Goal: Navigation & Orientation: Find specific page/section

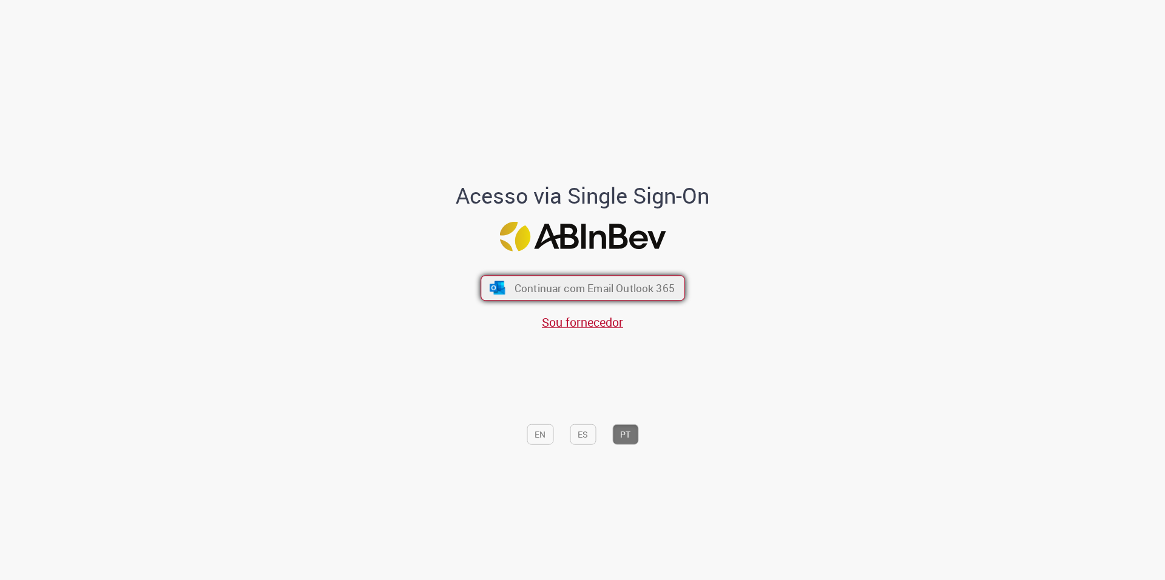
click at [602, 287] on span "Continuar com Email Outlook 365" at bounding box center [594, 288] width 160 height 14
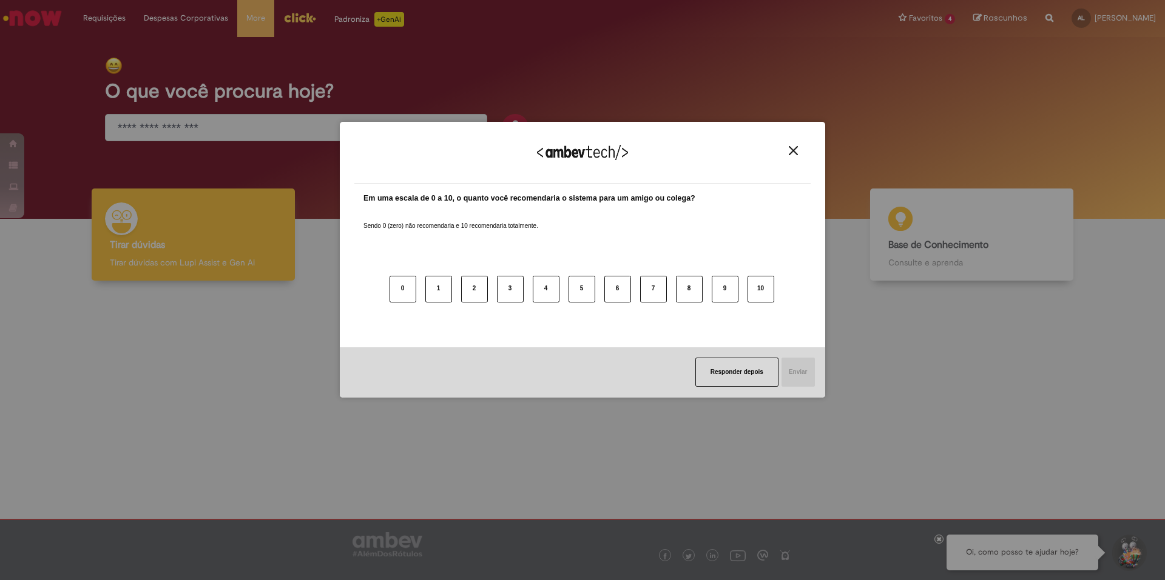
click at [785, 142] on div "Agradecemos seu feedback!" at bounding box center [582, 159] width 456 height 47
click at [787, 143] on div "Agradecemos seu feedback!" at bounding box center [582, 159] width 456 height 47
click at [798, 161] on div "Agradecemos seu feedback!" at bounding box center [582, 159] width 456 height 47
click at [796, 154] on img "Close" at bounding box center [793, 150] width 9 height 9
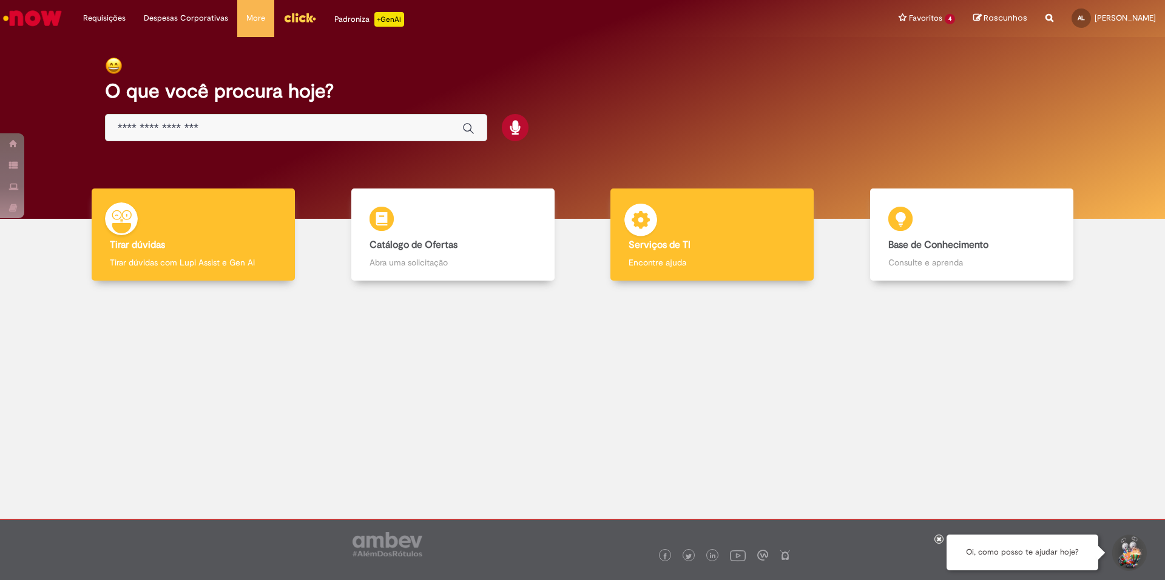
click at [683, 247] on b "Serviços de TI" at bounding box center [659, 245] width 62 height 12
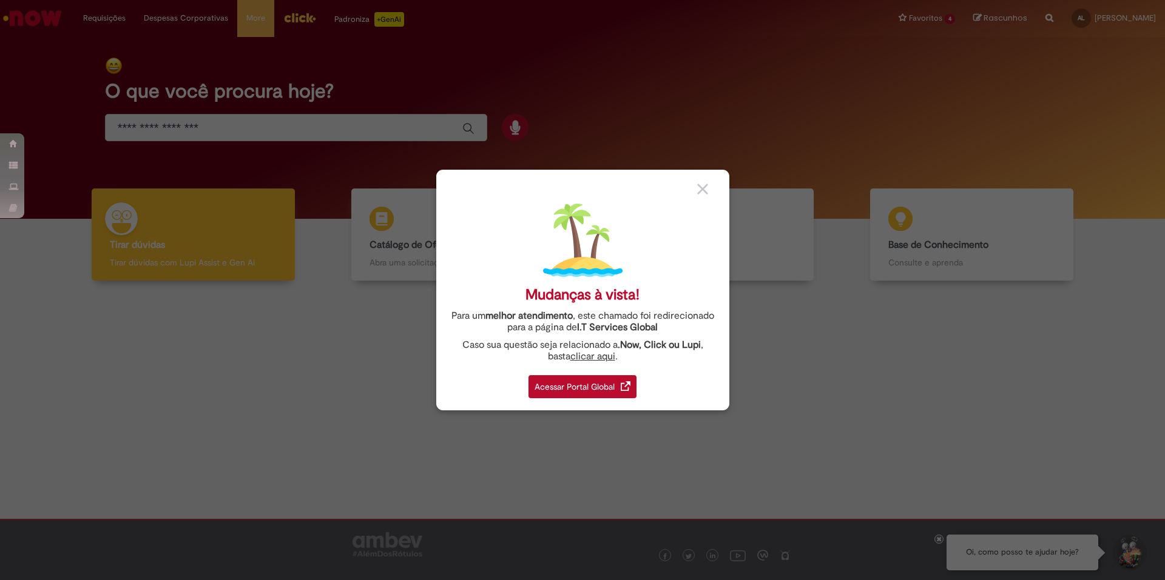
click at [573, 375] on div "Acessar Portal Global" at bounding box center [582, 386] width 108 height 23
